Goal: Navigation & Orientation: Find specific page/section

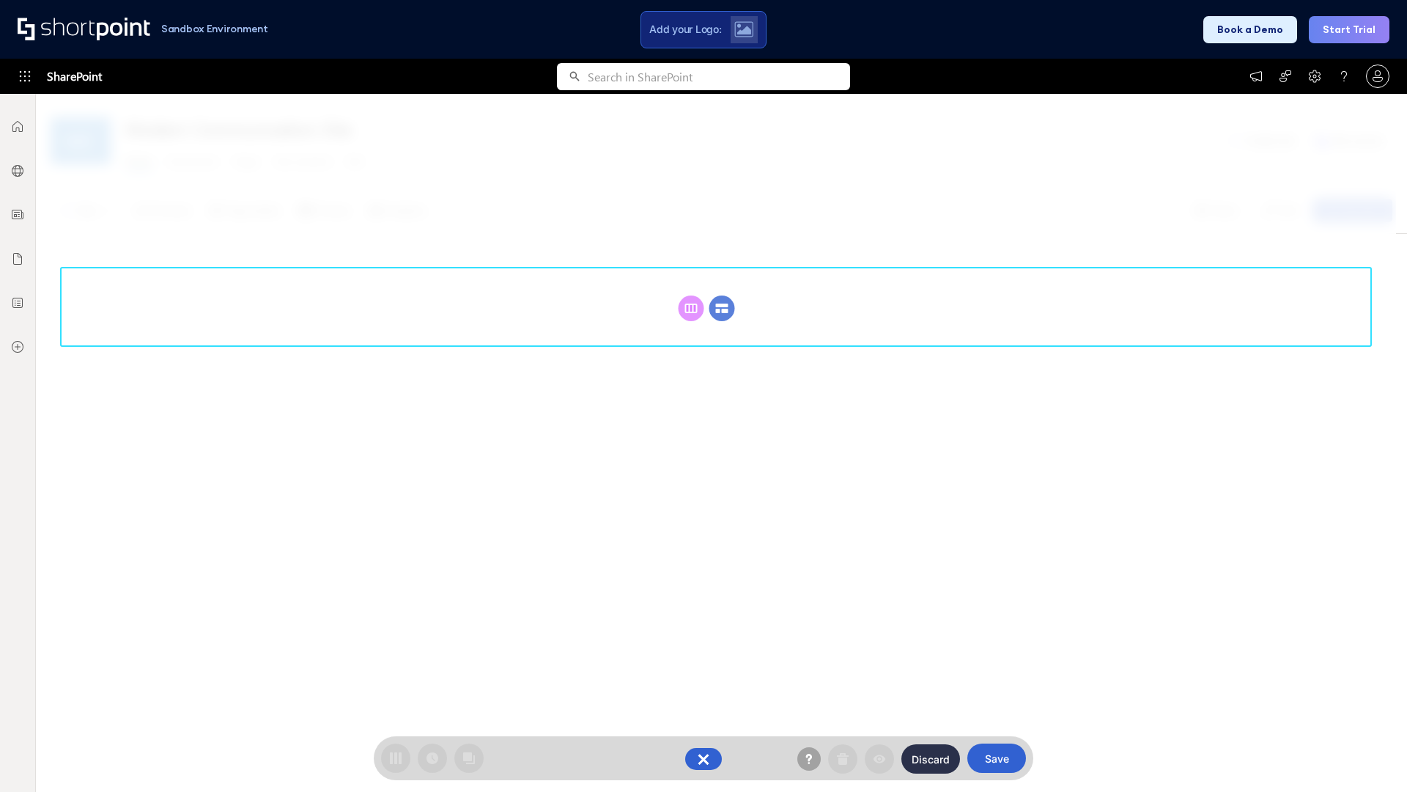
click at [722, 308] on circle at bounding box center [723, 308] width 26 height 26
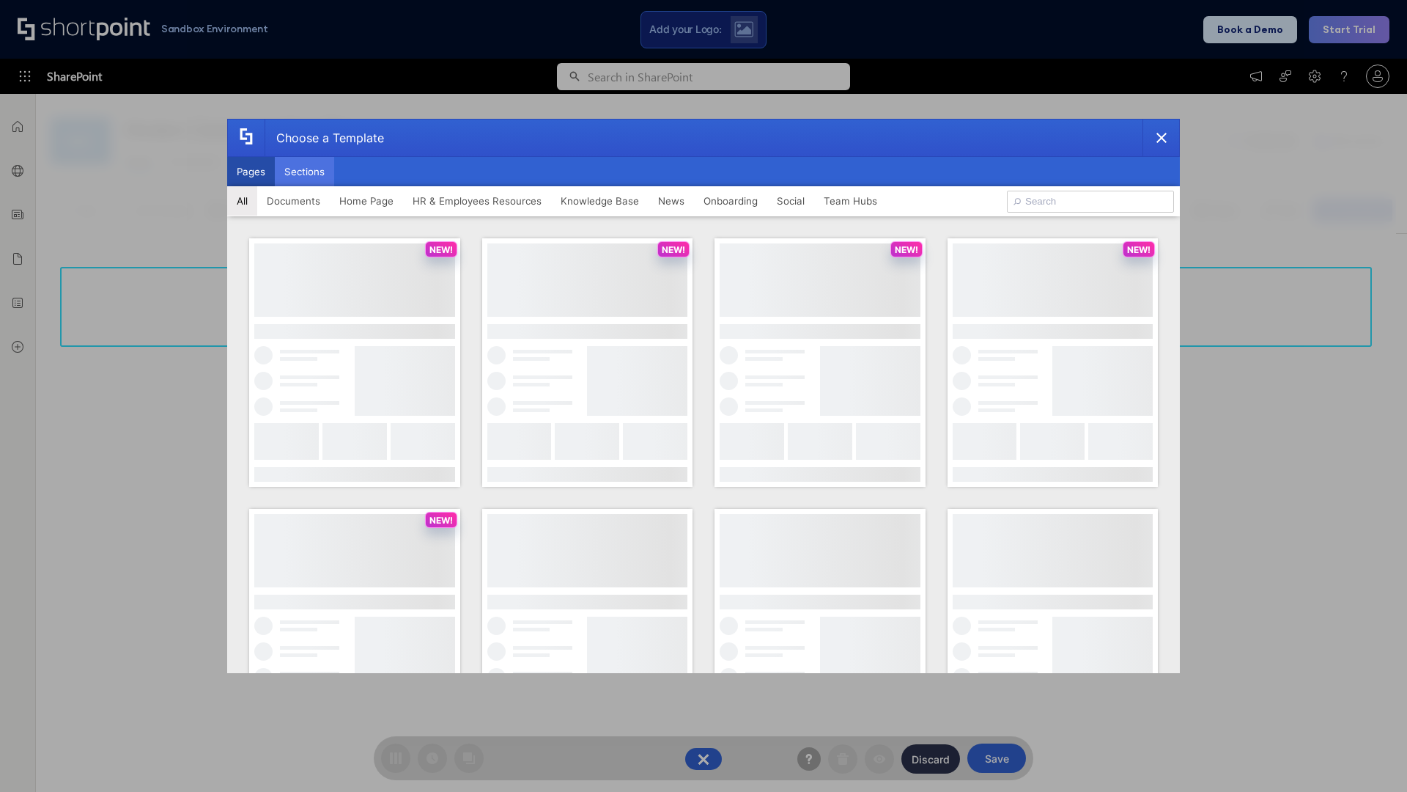
click at [304, 172] on button "Sections" at bounding box center [304, 171] width 59 height 29
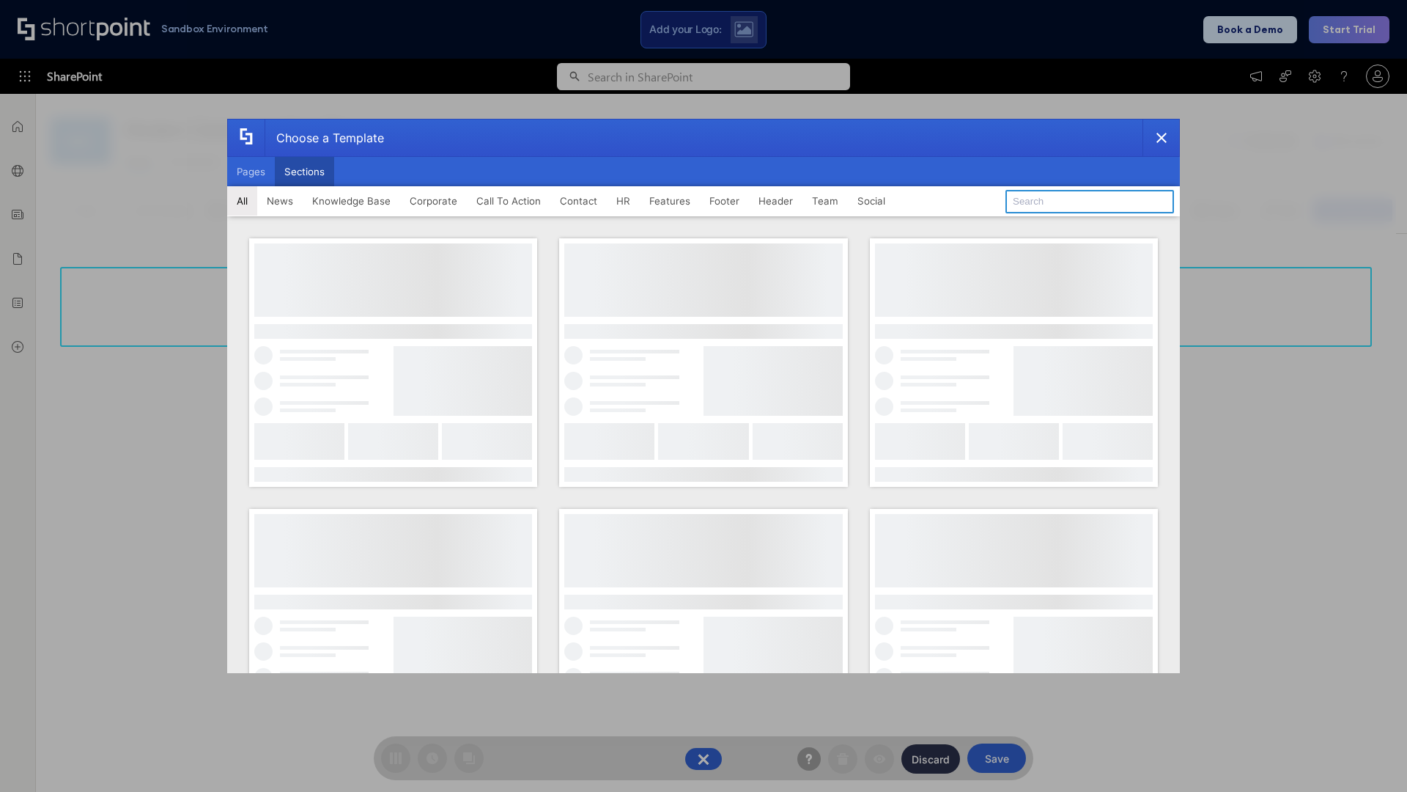
type input "Footer 7"
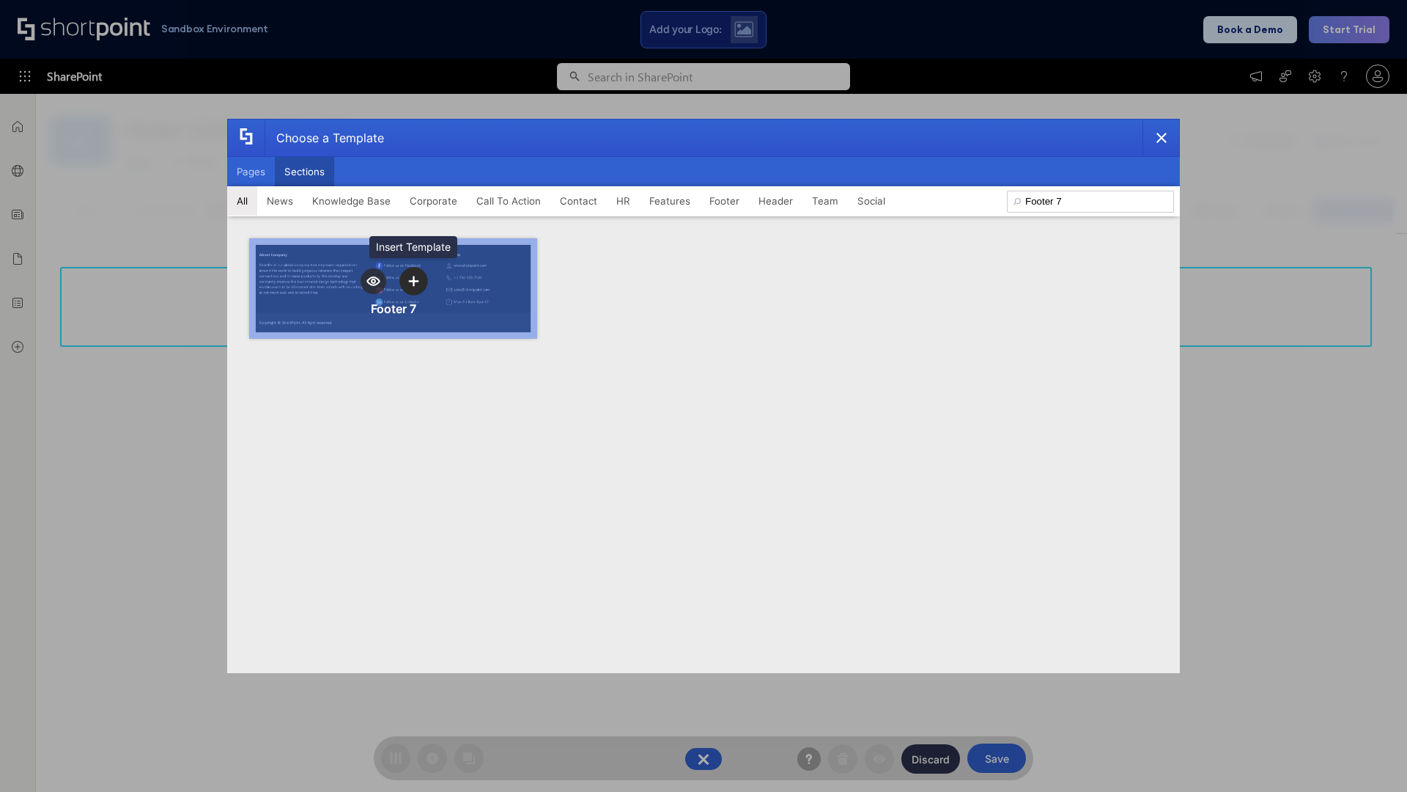
click at [413, 281] on icon "template selector" at bounding box center [413, 281] width 10 height 10
